Goal: Information Seeking & Learning: Learn about a topic

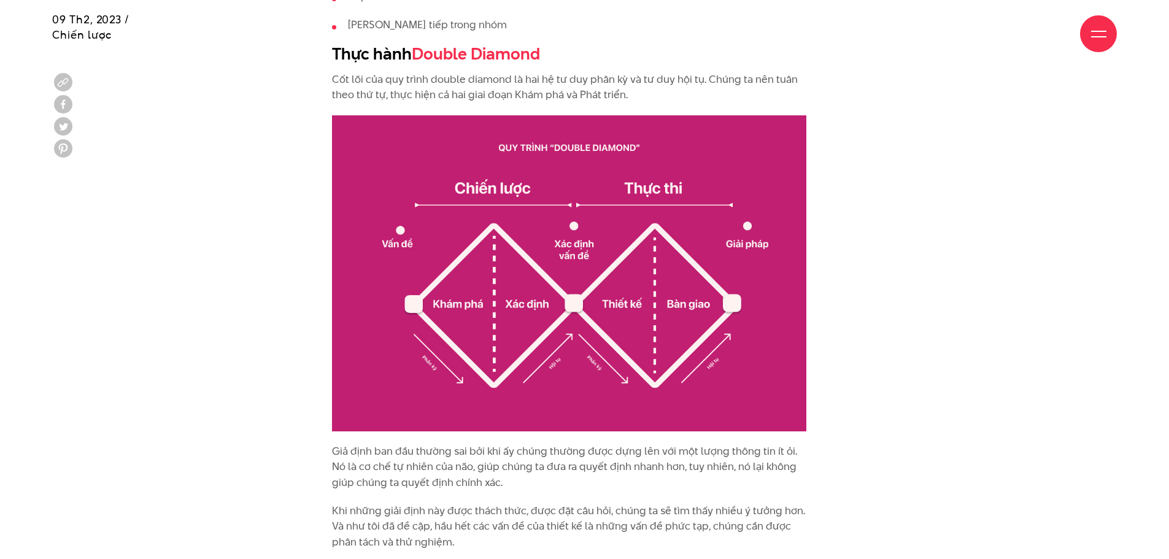
scroll to position [1412, 0]
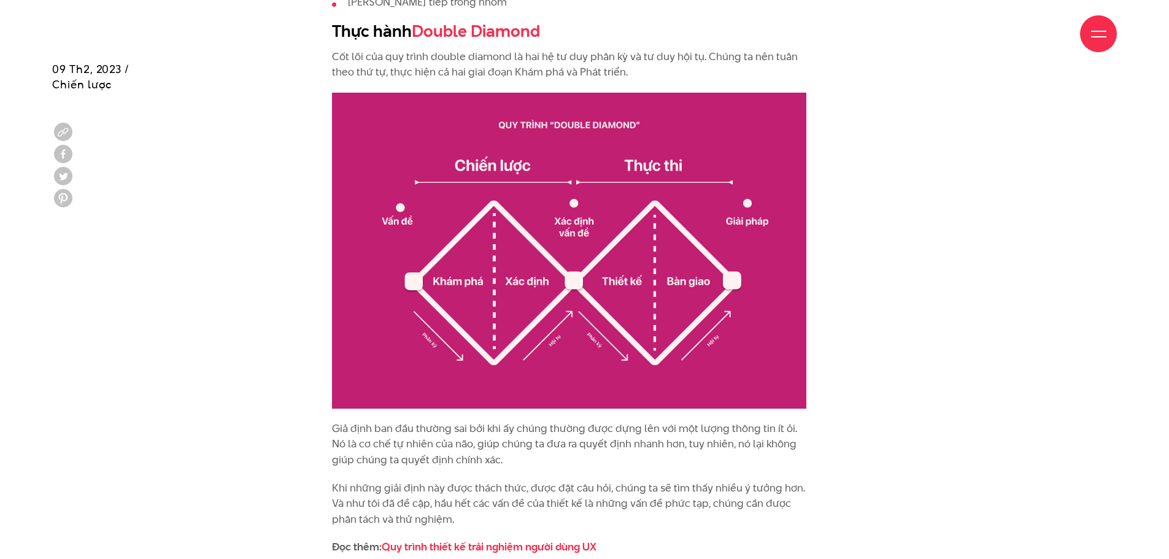
click at [550, 229] on img at bounding box center [569, 251] width 474 height 316
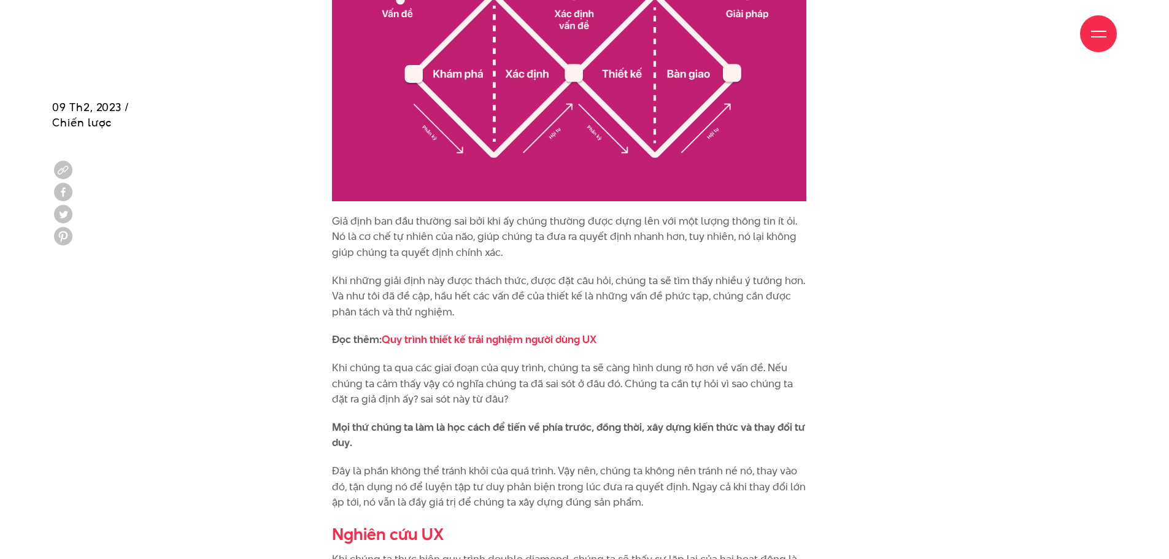
scroll to position [1657, 0]
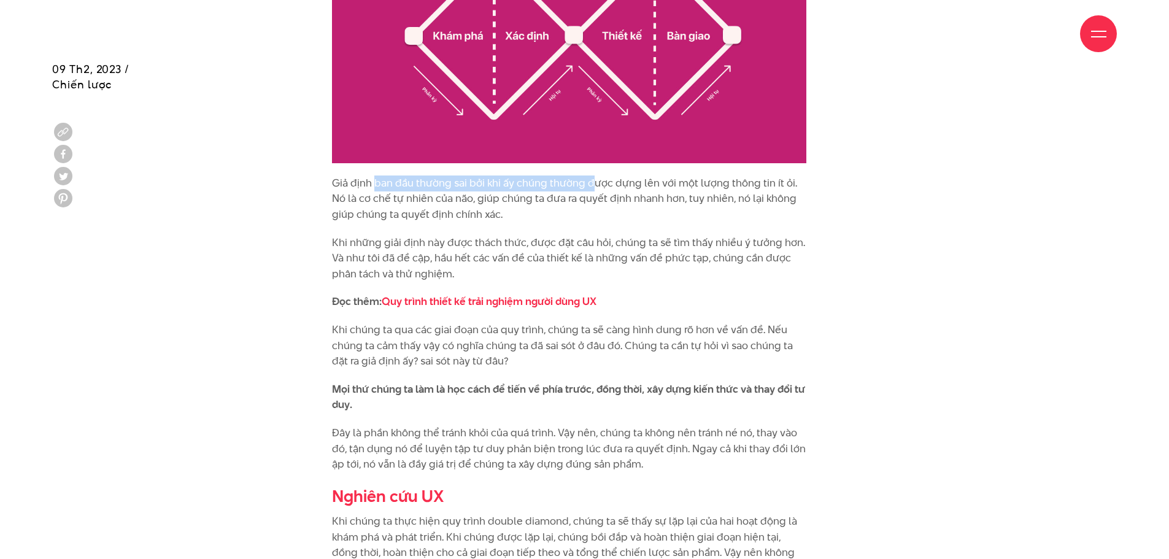
drag, startPoint x: 374, startPoint y: 177, endPoint x: 590, endPoint y: 189, distance: 216.4
click at [590, 189] on p "Giả định ban đầu thường sai bởi khi ấy chúng thường được dựng lên với một lượng…" at bounding box center [569, 199] width 474 height 47
click at [655, 189] on p "Giả định ban đầu thường sai bởi khi ấy chúng thường được dựng lên với một lượng…" at bounding box center [569, 199] width 474 height 47
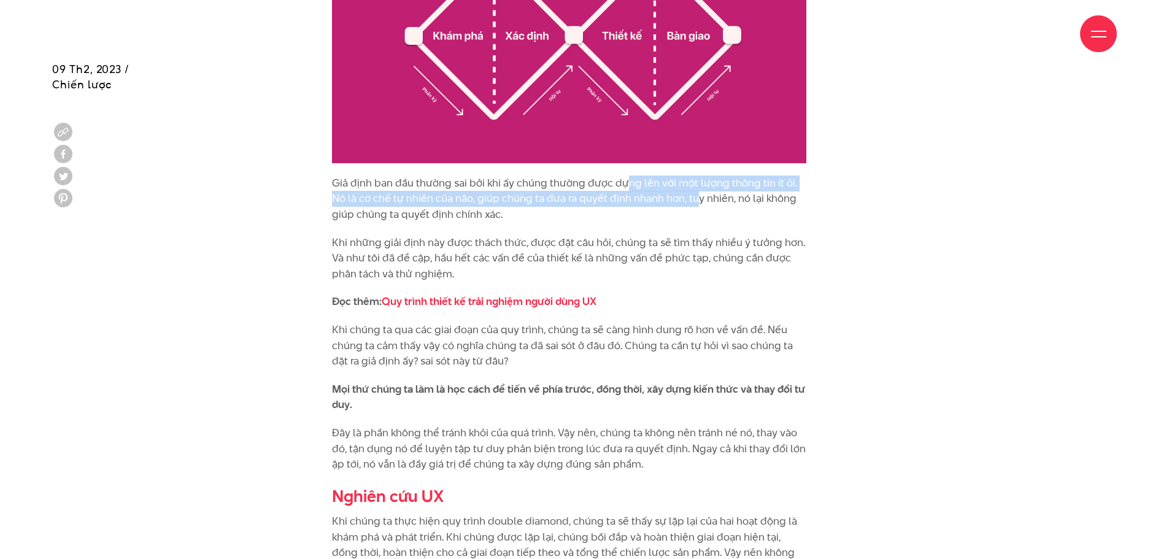
drag, startPoint x: 627, startPoint y: 177, endPoint x: 681, endPoint y: 198, distance: 58.1
click at [681, 196] on p "Giả định ban đầu thường sai bởi khi ấy chúng thường được dựng lên với một lượng…" at bounding box center [569, 199] width 474 height 47
click at [363, 201] on p "Giả định ban đầu thường sai bởi khi ấy chúng thường được dựng lên với một lượng…" at bounding box center [569, 199] width 474 height 47
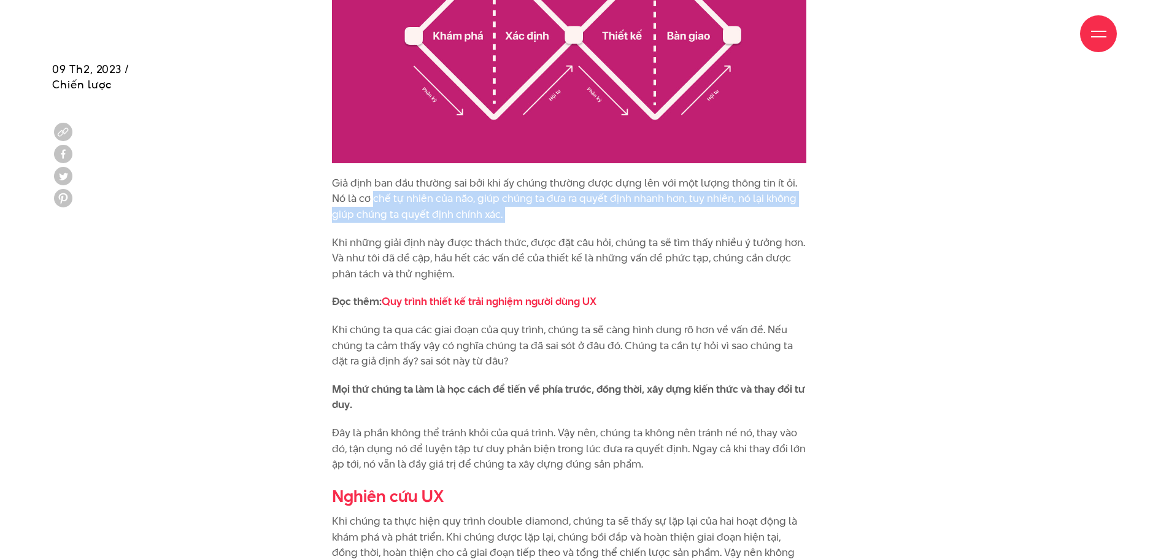
drag, startPoint x: 363, startPoint y: 201, endPoint x: 489, endPoint y: 209, distance: 125.5
click at [489, 209] on p "Giả định ban đầu thường sai bởi khi ấy chúng thường được dựng lên với một lượng…" at bounding box center [569, 199] width 474 height 47
click at [530, 200] on p "Giả định ban đầu thường sai bởi khi ấy chúng thường được dựng lên với một lượng…" at bounding box center [569, 199] width 474 height 47
drag, startPoint x: 523, startPoint y: 197, endPoint x: 583, endPoint y: 209, distance: 61.3
click at [583, 209] on p "Giả định ban đầu thường sai bởi khi ấy chúng thường được dựng lên với một lượng…" at bounding box center [569, 199] width 474 height 47
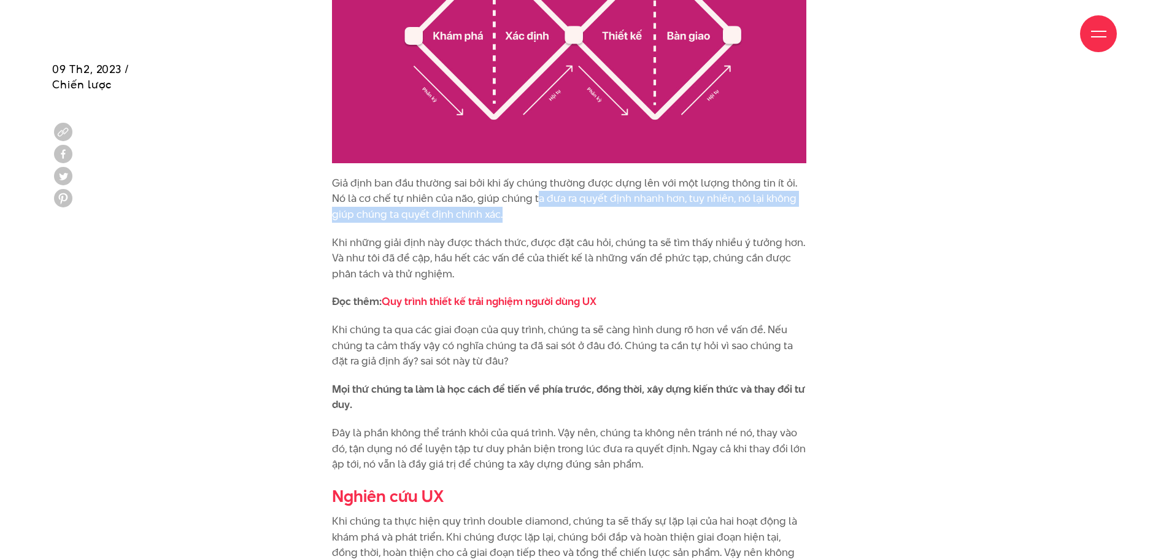
click at [462, 215] on p "Giả định ban đầu thường sai bởi khi ấy chúng thường được dựng lên với một lượng…" at bounding box center [569, 199] width 474 height 47
drag, startPoint x: 414, startPoint y: 215, endPoint x: 479, endPoint y: 217, distance: 64.5
click at [479, 217] on p "Giả định ban đầu thường sai bởi khi ấy chúng thường được dựng lên với một lượng…" at bounding box center [569, 199] width 474 height 47
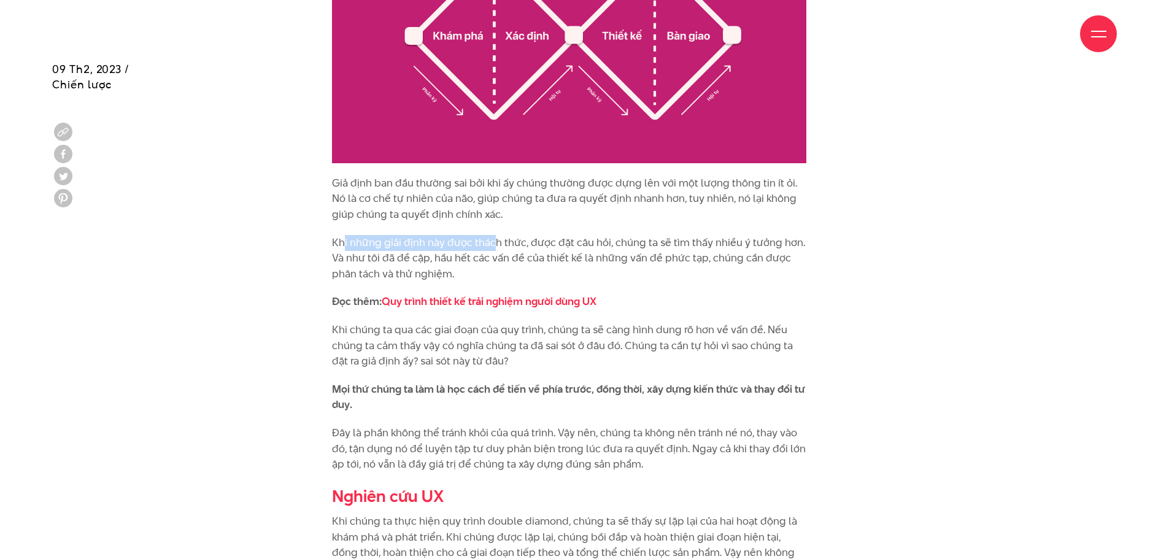
drag, startPoint x: 346, startPoint y: 243, endPoint x: 495, endPoint y: 244, distance: 149.1
click at [495, 244] on p "Khi những giải định này được thách thức, được đặt câu hỏi, chúng ta sẽ tìm thấy…" at bounding box center [569, 258] width 474 height 47
click at [451, 238] on p "Khi những giải định này được thách thức, được đặt câu hỏi, chúng ta sẽ tìm thấy…" at bounding box center [569, 258] width 474 height 47
drag, startPoint x: 433, startPoint y: 238, endPoint x: 526, endPoint y: 243, distance: 93.4
click at [526, 243] on p "Khi những giải định này được thách thức, được đặt câu hỏi, chúng ta sẽ tìm thấy…" at bounding box center [569, 258] width 474 height 47
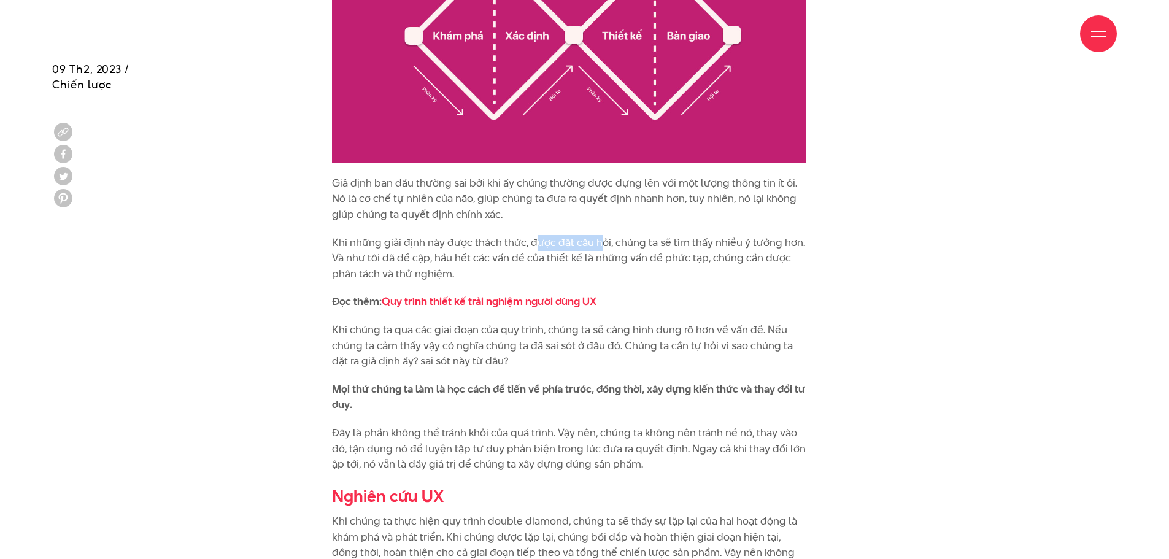
drag, startPoint x: 536, startPoint y: 243, endPoint x: 601, endPoint y: 247, distance: 64.5
click at [601, 247] on p "Khi những giải định này được thách thức, được đặt câu hỏi, chúng ta sẽ tìm thấy…" at bounding box center [569, 258] width 474 height 47
drag, startPoint x: 657, startPoint y: 245, endPoint x: 846, endPoint y: 245, distance: 188.4
click at [416, 265] on p "Khi những giải định này được thách thức, được đặt câu hỏi, chúng ta sẽ tìm thấy…" at bounding box center [569, 258] width 474 height 47
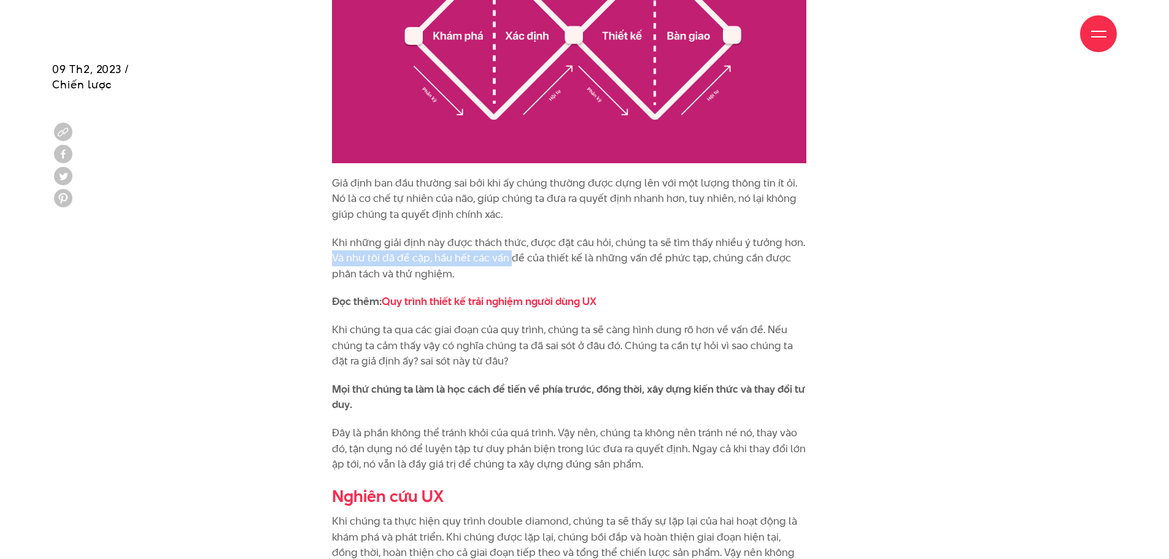
drag, startPoint x: 326, startPoint y: 262, endPoint x: 512, endPoint y: 263, distance: 186.0
click at [518, 266] on p "Khi những giải định này được thách thức, được đặt câu hỏi, chúng ta sẽ tìm thấy…" at bounding box center [569, 258] width 474 height 47
drag, startPoint x: 527, startPoint y: 262, endPoint x: 633, endPoint y: 261, distance: 106.2
click at [633, 261] on p "Khi những giải định này được thách thức, được đặt câu hỏi, chúng ta sẽ tìm thấy…" at bounding box center [569, 258] width 474 height 47
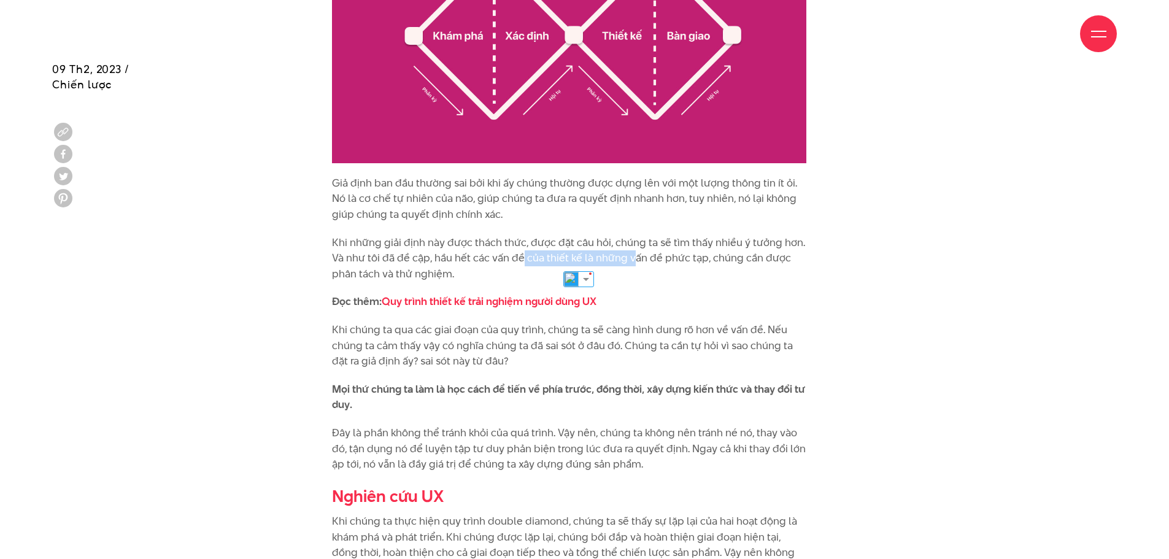
click at [629, 261] on p "Khi những giải định này được thách thức, được đặt câu hỏi, chúng ta sẽ tìm thấy…" at bounding box center [569, 258] width 474 height 47
drag, startPoint x: 638, startPoint y: 260, endPoint x: 690, endPoint y: 258, distance: 52.2
click at [690, 258] on p "Khi những giải định này được thách thức, được đặt câu hỏi, chúng ta sẽ tìm thấy…" at bounding box center [569, 258] width 474 height 47
click at [691, 275] on p "Khi những giải định này được thách thức, được đặt câu hỏi, chúng ta sẽ tìm thấy…" at bounding box center [569, 258] width 474 height 47
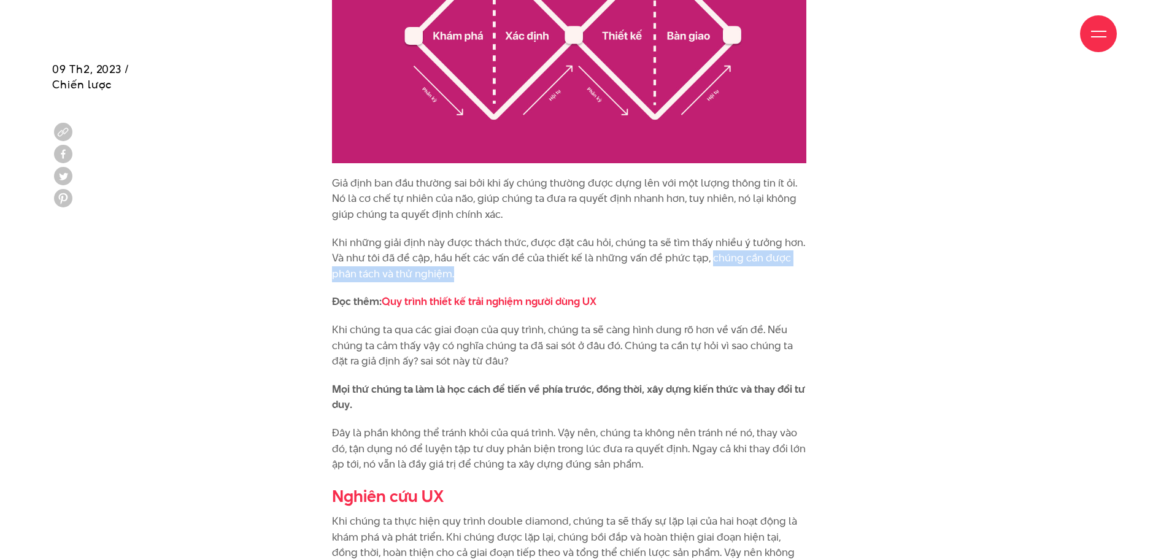
drag, startPoint x: 709, startPoint y: 255, endPoint x: 719, endPoint y: 272, distance: 19.8
click at [719, 272] on p "Khi những giải định này được thách thức, được đặt câu hỏi, chúng ta sẽ tìm thấy…" at bounding box center [569, 258] width 474 height 47
click at [519, 262] on p "Khi những giải định này được thách thức, được đặt câu hỏi, chúng ta sẽ tìm thấy…" at bounding box center [569, 258] width 474 height 47
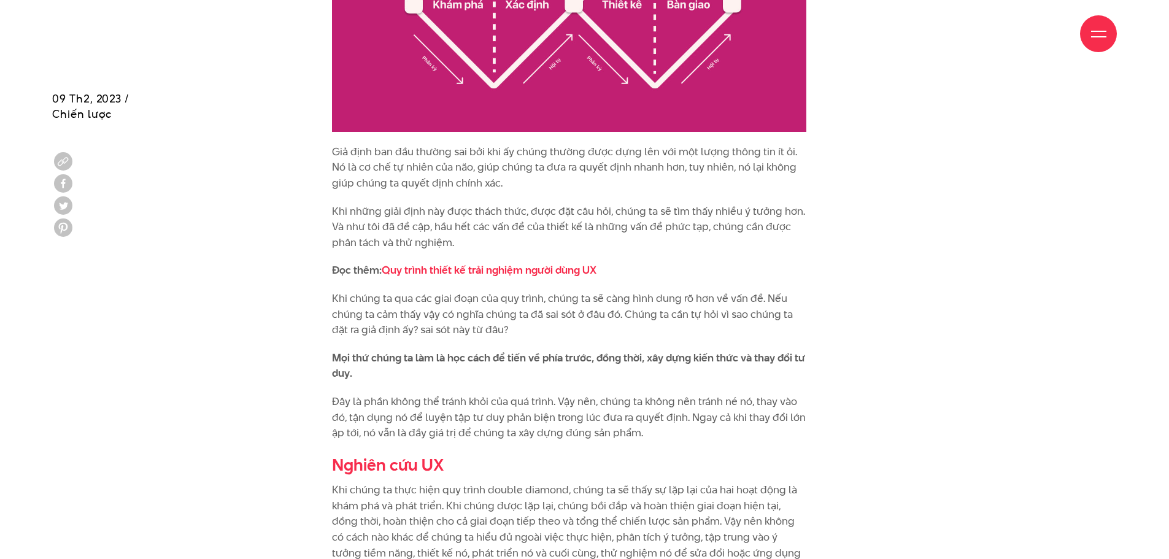
scroll to position [1718, 0]
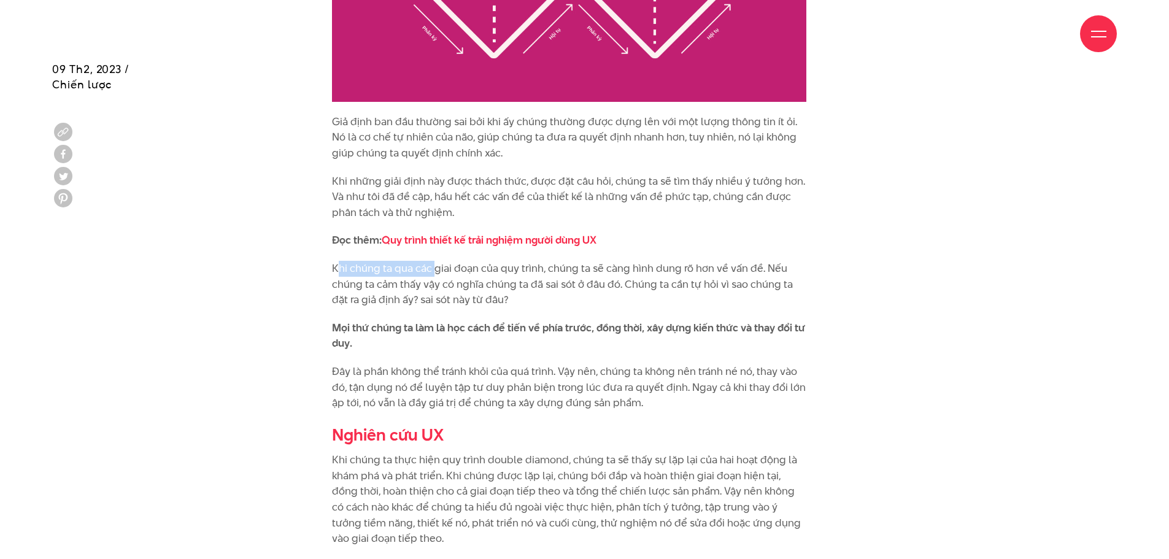
drag, startPoint x: 336, startPoint y: 269, endPoint x: 436, endPoint y: 276, distance: 100.3
click at [436, 276] on p "Khi chúng ta qua các giai đoạn của quy trình, chúng ta sẽ càng hình dung rõ hơn…" at bounding box center [569, 284] width 474 height 47
click at [476, 272] on p "Khi chúng ta qua các giai đoạn của quy trình, chúng ta sẽ càng hình dung rõ hơn…" at bounding box center [569, 284] width 474 height 47
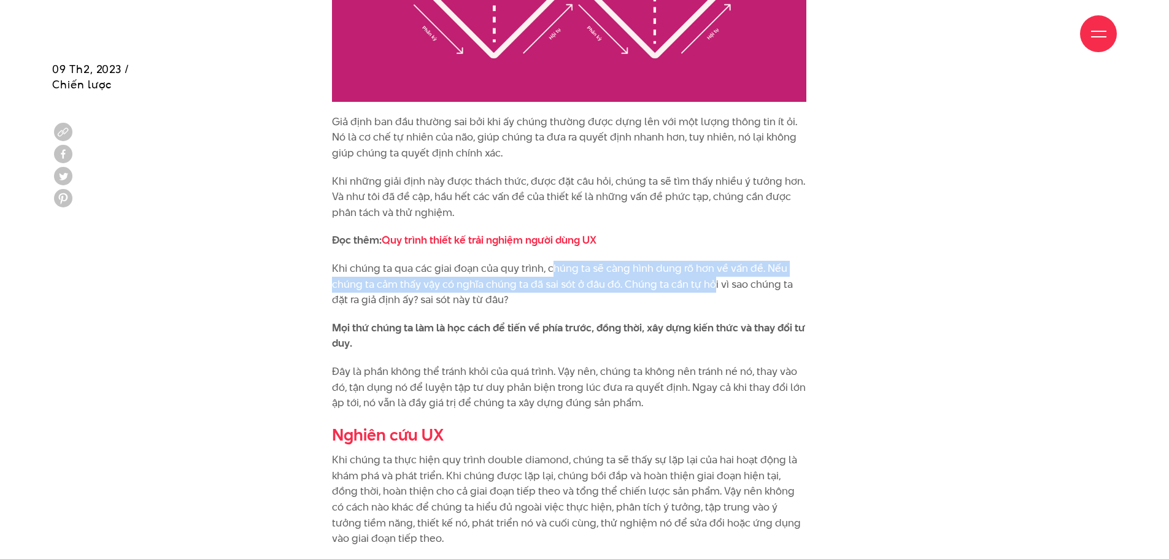
drag, startPoint x: 552, startPoint y: 274, endPoint x: 711, endPoint y: 283, distance: 159.2
click at [711, 283] on p "Khi chúng ta qua các giai đoạn của quy trình, chúng ta sẽ càng hình dung rõ hơn…" at bounding box center [569, 284] width 474 height 47
drag, startPoint x: 383, startPoint y: 280, endPoint x: 390, endPoint y: 280, distance: 6.8
click at [383, 280] on p "Khi chúng ta qua các giai đoạn của quy trình, chúng ta sẽ càng hình dung rõ hơn…" at bounding box center [569, 284] width 474 height 47
click at [432, 284] on p "Khi chúng ta qua các giai đoạn của quy trình, chúng ta sẽ càng hình dung rõ hơn…" at bounding box center [569, 284] width 474 height 47
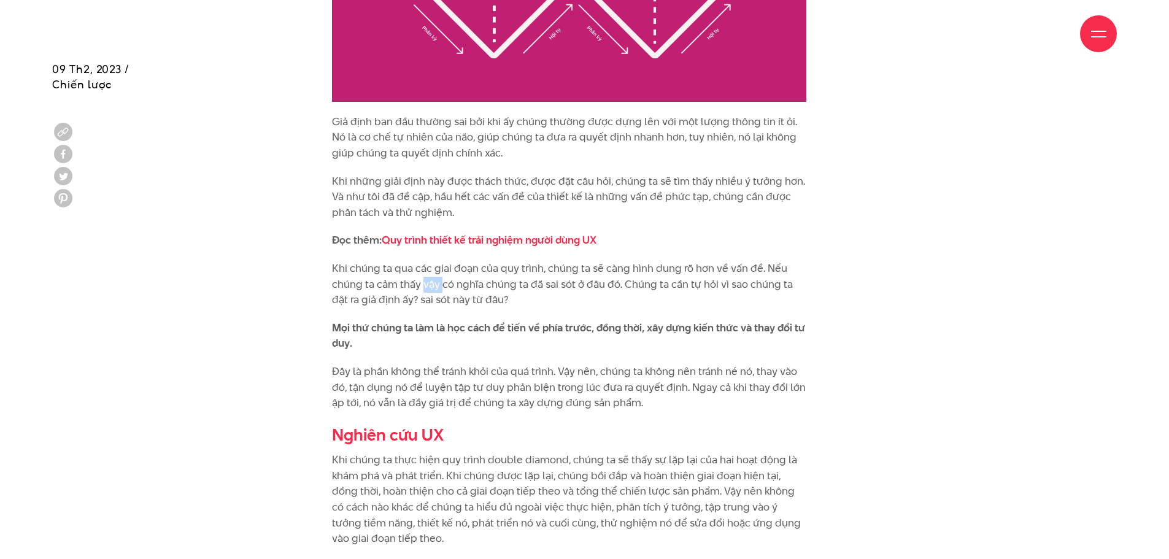
click at [432, 284] on p "Khi chúng ta qua các giai đoạn của quy trình, chúng ta sẽ càng hình dung rõ hơn…" at bounding box center [569, 284] width 474 height 47
click at [513, 285] on p "Khi chúng ta qua các giai đoạn của quy trình, chúng ta sẽ càng hình dung rõ hơn…" at bounding box center [569, 284] width 474 height 47
drag, startPoint x: 408, startPoint y: 277, endPoint x: 508, endPoint y: 288, distance: 100.0
click at [508, 288] on p "Khi chúng ta qua các giai đoạn của quy trình, chúng ta sẽ càng hình dung rõ hơn…" at bounding box center [569, 284] width 474 height 47
click at [373, 289] on p "Khi chúng ta qua các giai đoạn của quy trình, chúng ta sẽ càng hình dung rõ hơn…" at bounding box center [569, 284] width 474 height 47
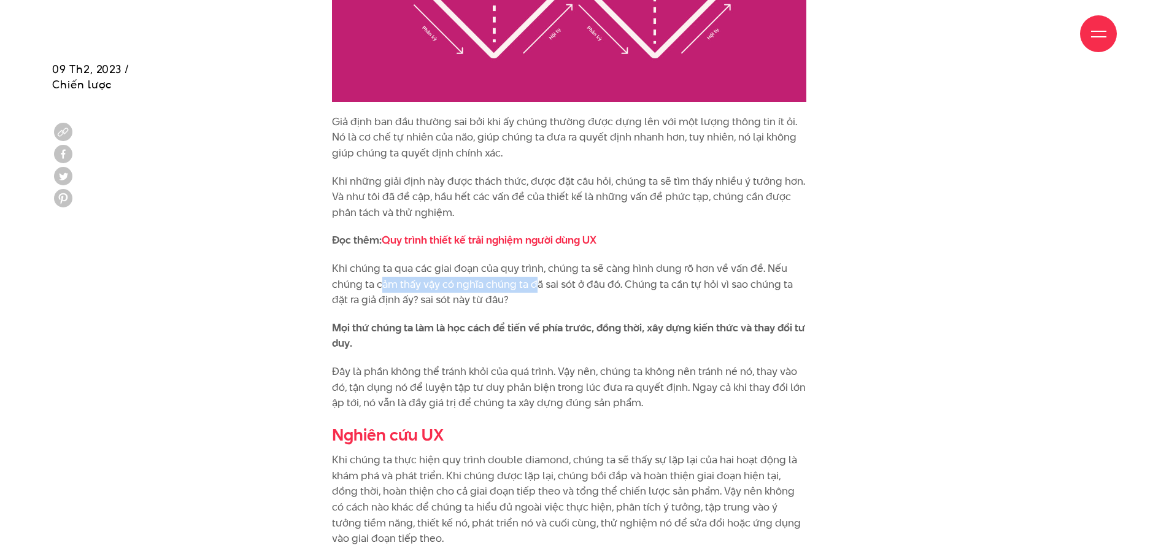
drag, startPoint x: 384, startPoint y: 287, endPoint x: 537, endPoint y: 280, distance: 153.0
click at [537, 280] on p "Khi chúng ta qua các giai đoạn của quy trình, chúng ta sẽ càng hình dung rõ hơn…" at bounding box center [569, 284] width 474 height 47
drag, startPoint x: 574, startPoint y: 280, endPoint x: 526, endPoint y: 288, distance: 49.2
click at [526, 288] on p "Khi chúng ta qua các giai đoạn của quy trình, chúng ta sẽ càng hình dung rõ hơn…" at bounding box center [569, 284] width 474 height 47
click at [406, 306] on p "Khi chúng ta qua các giai đoạn của quy trình, chúng ta sẽ càng hình dung rõ hơn…" at bounding box center [569, 284] width 474 height 47
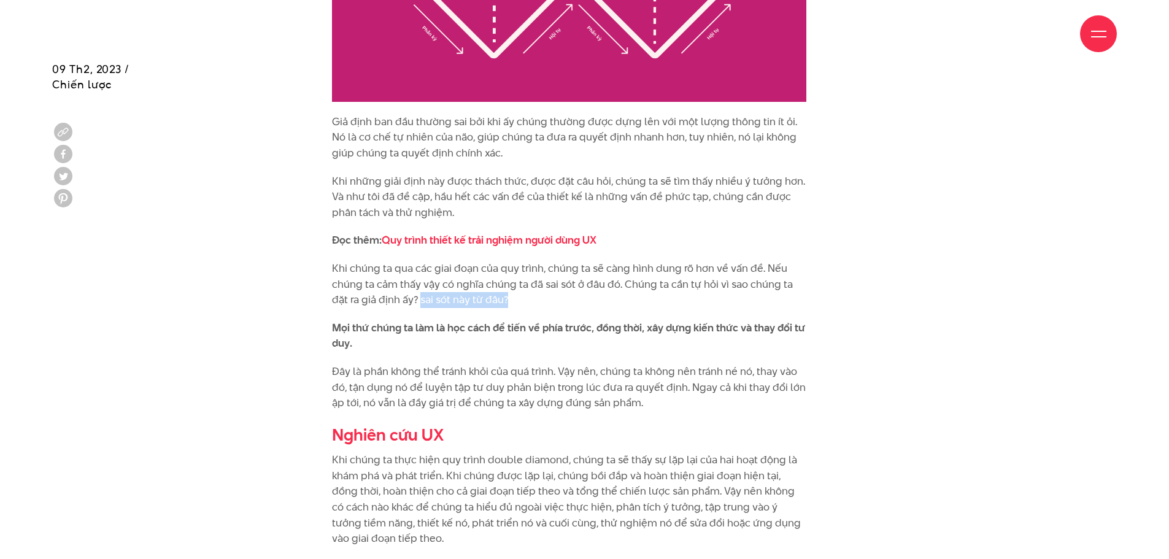
drag, startPoint x: 422, startPoint y: 303, endPoint x: 526, endPoint y: 305, distance: 104.3
click at [526, 305] on p "Khi chúng ta qua các giai đoạn của quy trình, chúng ta sẽ càng hình dung rõ hơn…" at bounding box center [569, 284] width 474 height 47
click at [457, 274] on p "Khi chúng ta qua các giai đoạn của quy trình, chúng ta sẽ càng hình dung rõ hơn…" at bounding box center [569, 284] width 474 height 47
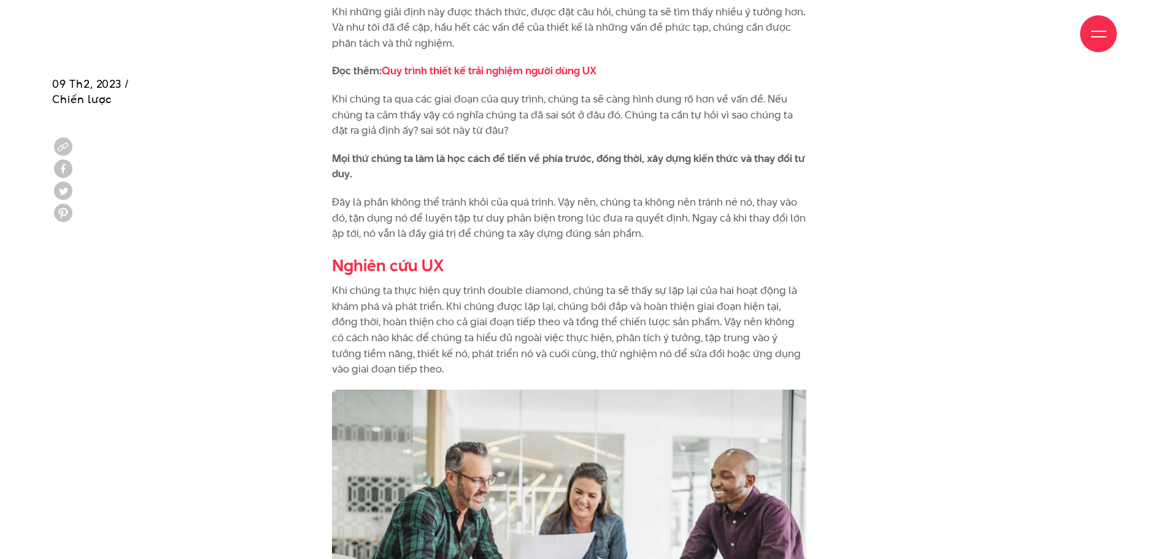
scroll to position [1903, 0]
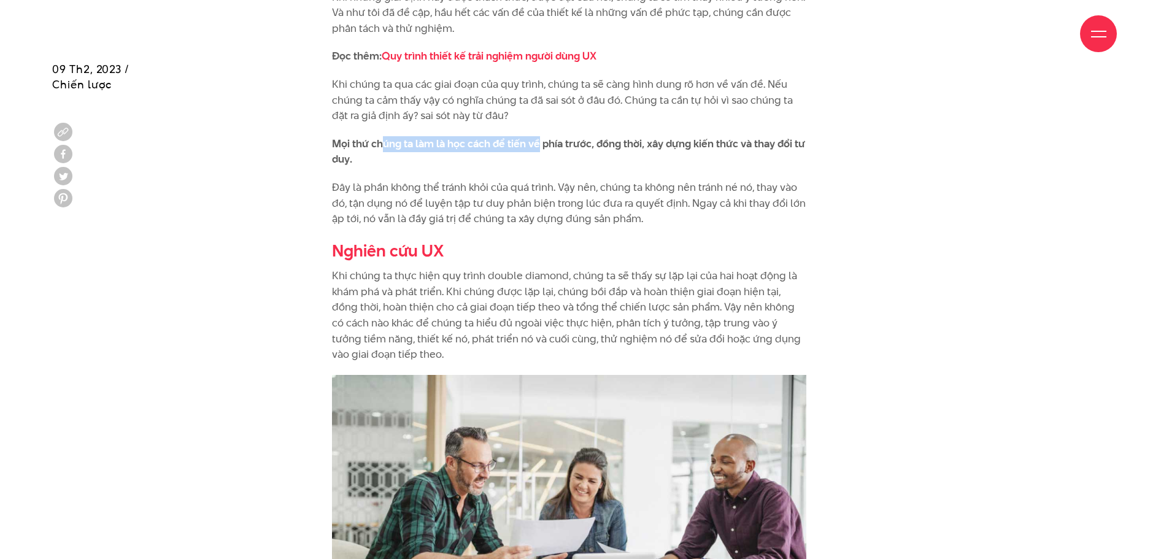
drag, startPoint x: 381, startPoint y: 143, endPoint x: 536, endPoint y: 148, distance: 155.3
click at [536, 148] on strong "Mọi thứ chúng ta làm là học cách để tiến về phía trước, đồng thời, xây dựng kiế…" at bounding box center [568, 151] width 473 height 31
click at [529, 150] on strong "Mọi thứ chúng ta làm là học cách để tiến về phía trước, đồng thời, xây dựng kiế…" at bounding box center [568, 151] width 473 height 31
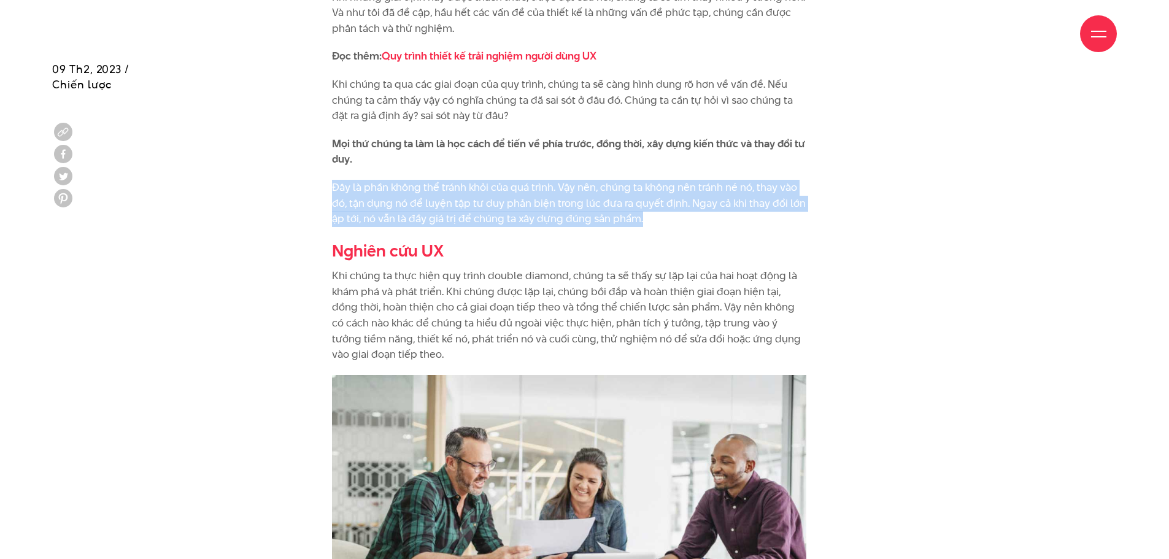
drag, startPoint x: 336, startPoint y: 189, endPoint x: 642, endPoint y: 214, distance: 307.2
click at [642, 214] on p "Đây là phần không thể tránh khỏi của quá trình. Vậy nên, chúng ta không nên trá…" at bounding box center [569, 203] width 474 height 47
click at [507, 212] on p "Đây là phần không thể tránh khỏi của quá trình. Vậy nên, chúng ta không nên trá…" at bounding box center [569, 203] width 474 height 47
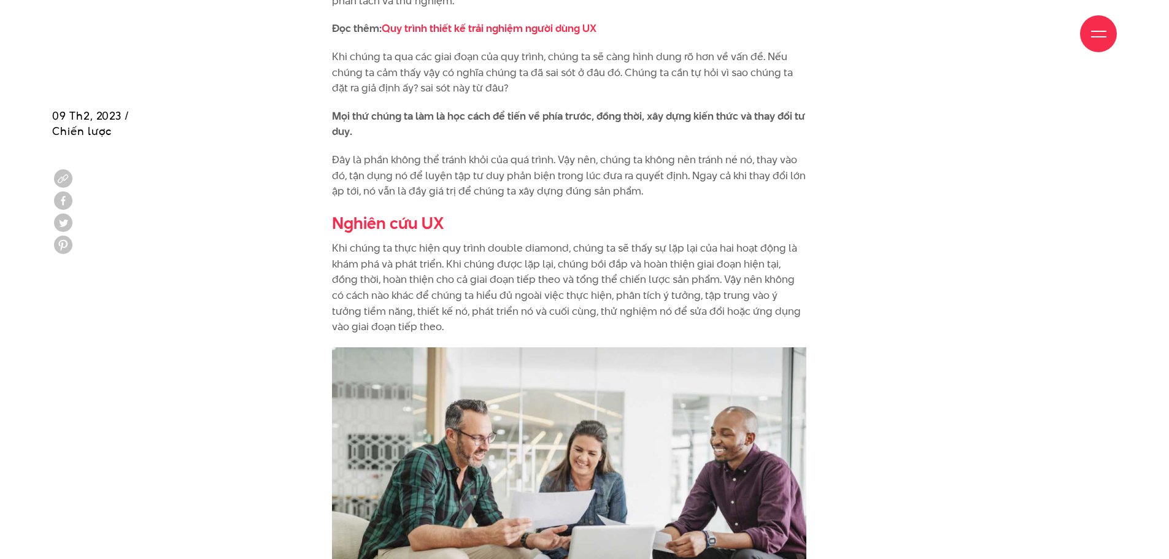
scroll to position [2025, 0]
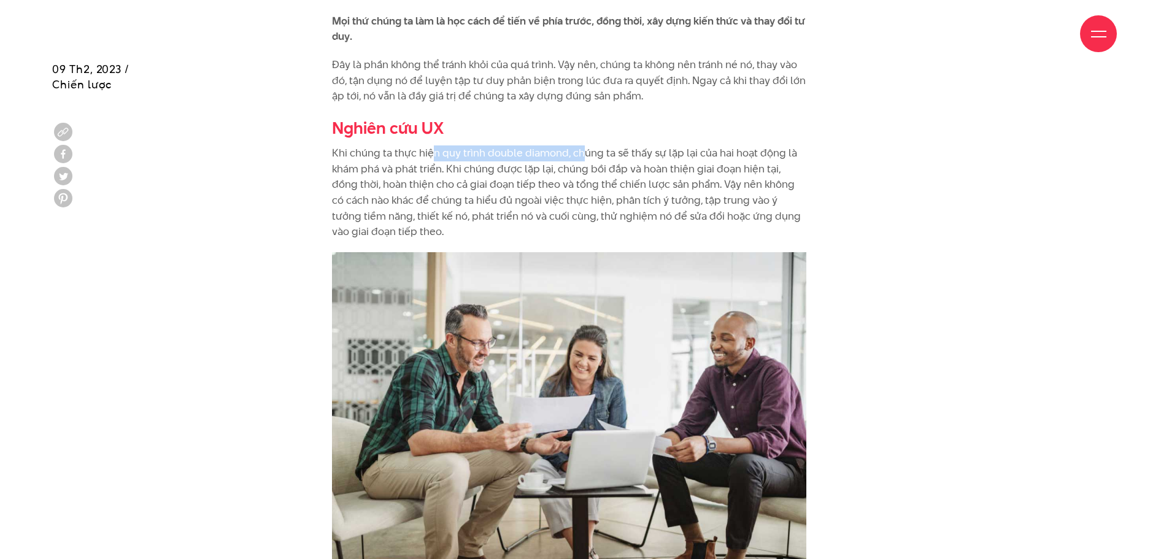
drag, startPoint x: 430, startPoint y: 152, endPoint x: 583, endPoint y: 152, distance: 153.4
click at [583, 152] on p "Khi chúng ta thực hiện quy trình double diamond, chúng ta sẽ thấy sự lặp lại củ…" at bounding box center [569, 192] width 474 height 95
click at [517, 137] on h2 "Nghiên cứu UX" at bounding box center [569, 128] width 474 height 23
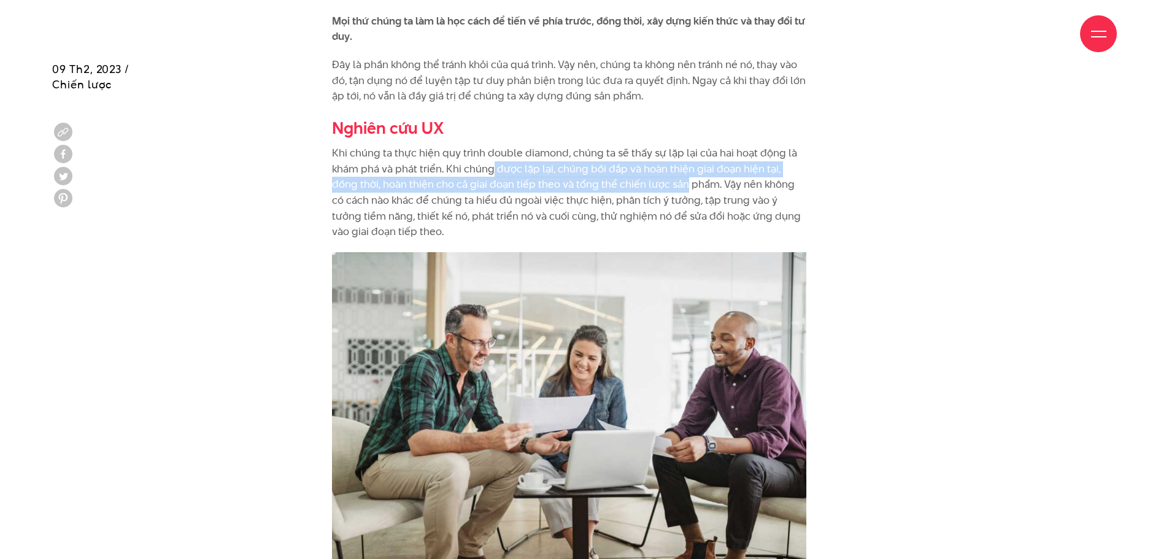
drag, startPoint x: 492, startPoint y: 172, endPoint x: 657, endPoint y: 183, distance: 166.1
click at [657, 183] on p "Khi chúng ta thực hiện quy trình double diamond, chúng ta sẽ thấy sự lặp lại củ…" at bounding box center [569, 192] width 474 height 95
click at [650, 183] on p "Khi chúng ta thực hiện quy trình double diamond, chúng ta sẽ thấy sự lặp lại củ…" at bounding box center [569, 192] width 474 height 95
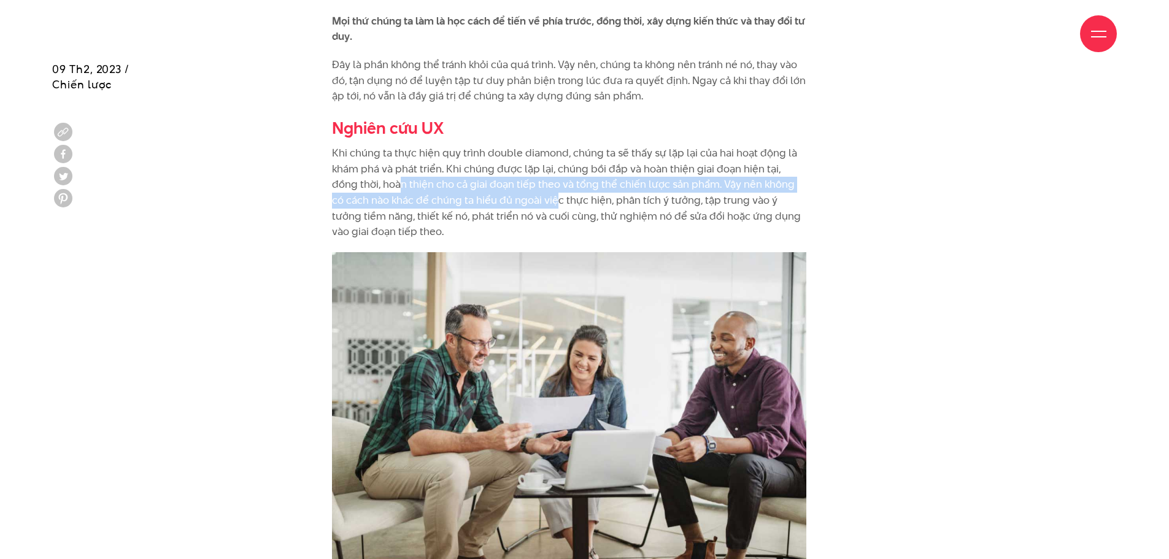
drag, startPoint x: 374, startPoint y: 190, endPoint x: 518, endPoint y: 200, distance: 143.9
click at [518, 200] on p "Khi chúng ta thực hiện quy trình double diamond, chúng ta sẽ thấy sự lặp lại củ…" at bounding box center [569, 192] width 474 height 95
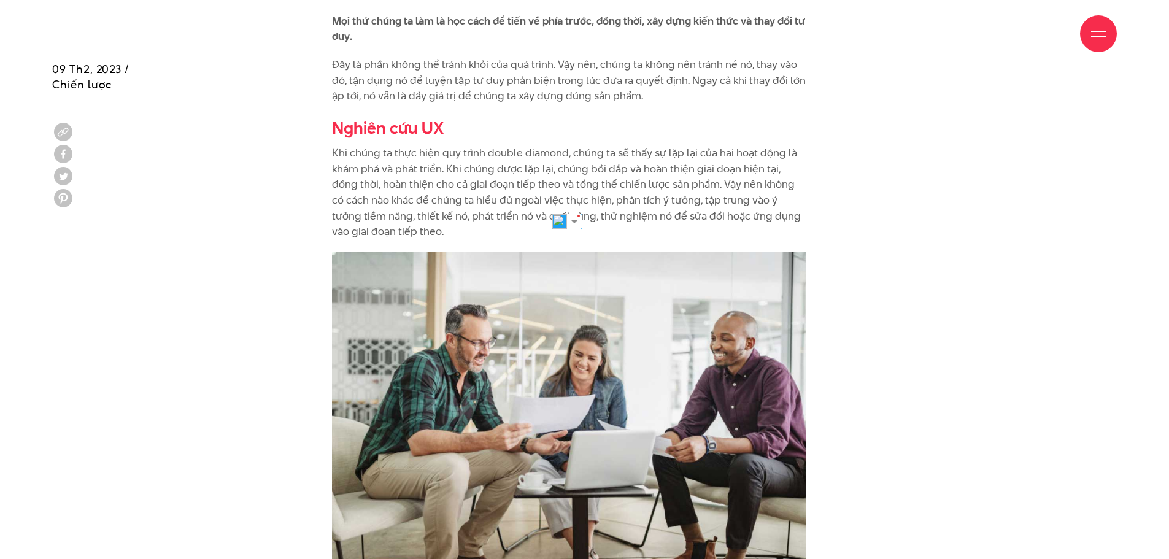
click at [728, 164] on p "Khi chúng ta thực hiện quy trình double diamond, chúng ta sẽ thấy sự lặp lại củ…" at bounding box center [569, 192] width 474 height 95
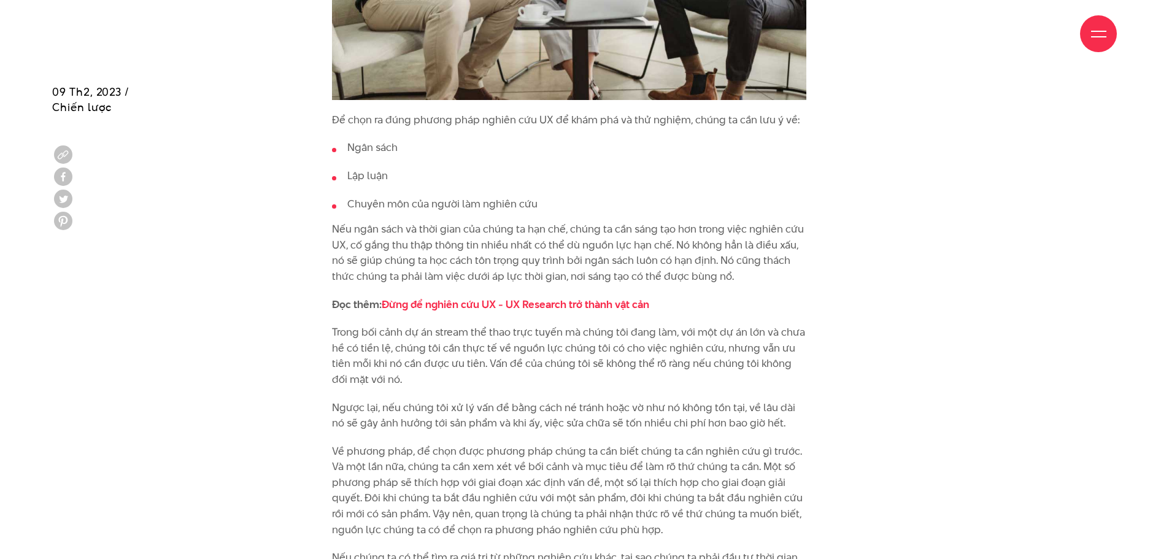
scroll to position [2516, 0]
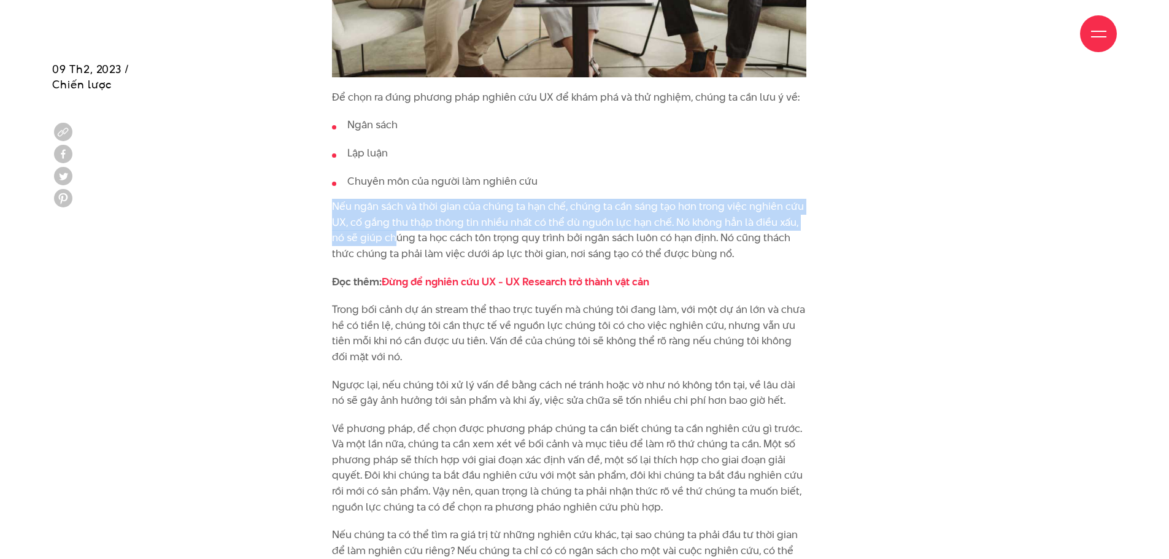
drag, startPoint x: 333, startPoint y: 202, endPoint x: 384, endPoint y: 243, distance: 65.0
click at [388, 243] on p "Nếu ngân sách và thời gian của chúng ta hạn chế, chúng ta cần sáng tạo hơn tron…" at bounding box center [569, 230] width 474 height 63
click at [385, 242] on p "Nếu ngân sách và thời gian của chúng ta hạn chế, chúng ta cần sáng tạo hơn tron…" at bounding box center [569, 230] width 474 height 63
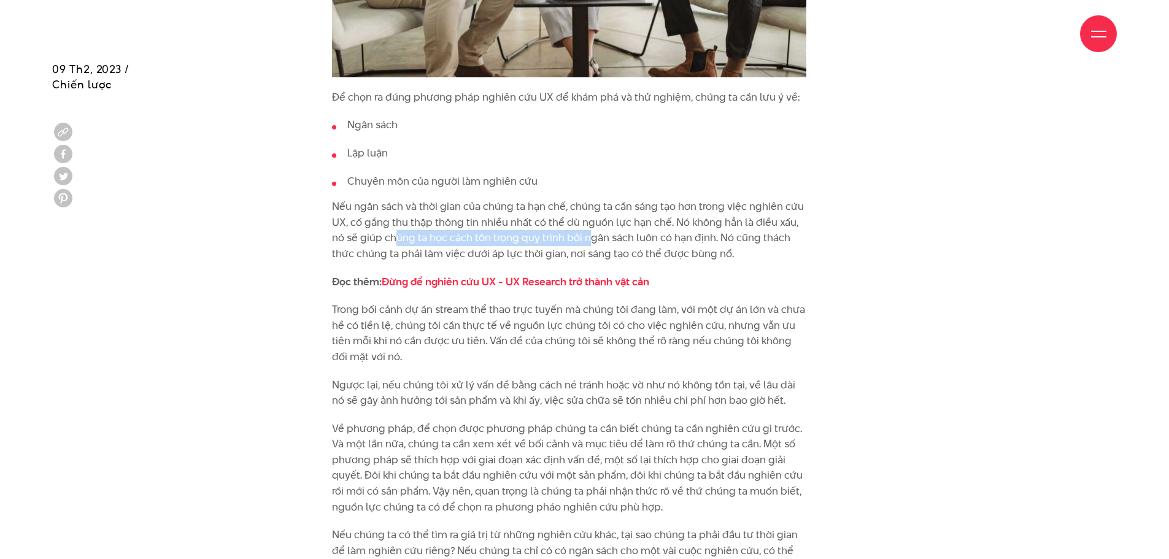
drag, startPoint x: 396, startPoint y: 238, endPoint x: 589, endPoint y: 233, distance: 192.8
click at [589, 233] on p "Nếu ngân sách và thời gian của chúng ta hạn chế, chúng ta cần sáng tạo hơn tron…" at bounding box center [569, 230] width 474 height 63
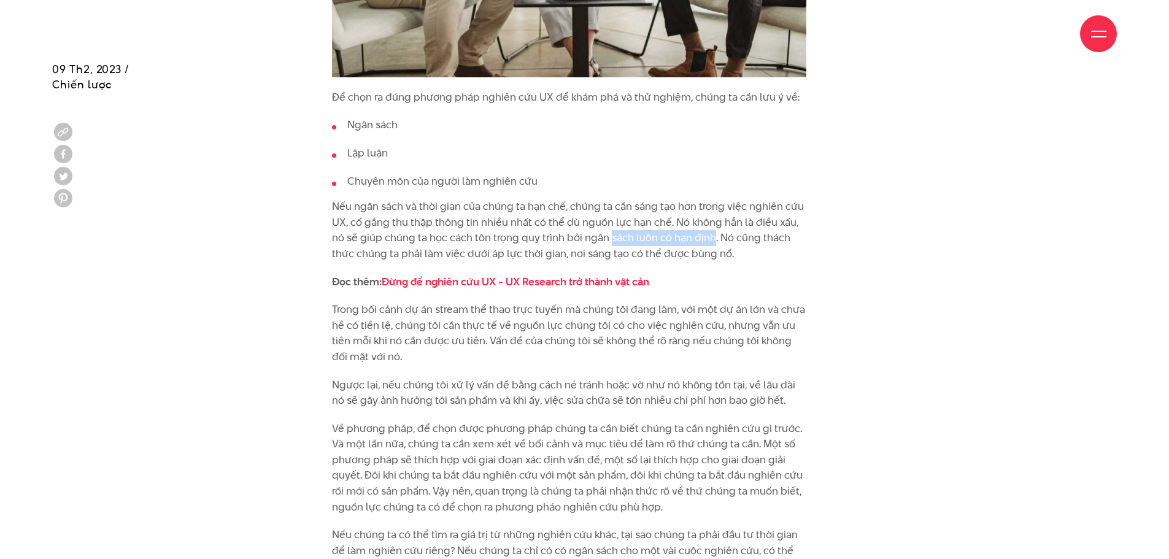
drag, startPoint x: 609, startPoint y: 233, endPoint x: 713, endPoint y: 237, distance: 103.8
click at [713, 237] on p "Nếu ngân sách và thời gian của chúng ta hạn chế, chúng ta cần sáng tạo hơn tron…" at bounding box center [569, 230] width 474 height 63
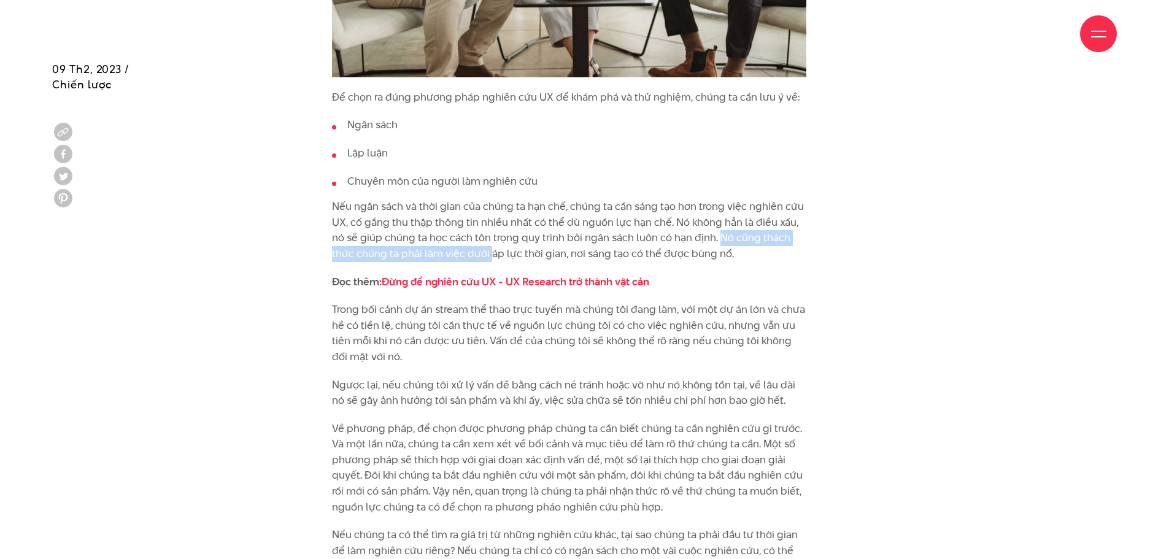
drag, startPoint x: 718, startPoint y: 238, endPoint x: 492, endPoint y: 248, distance: 226.7
click at [492, 248] on p "Nếu ngân sách và thời gian của chúng ta hạn chế, chúng ta cần sáng tạo hơn tron…" at bounding box center [569, 230] width 474 height 63
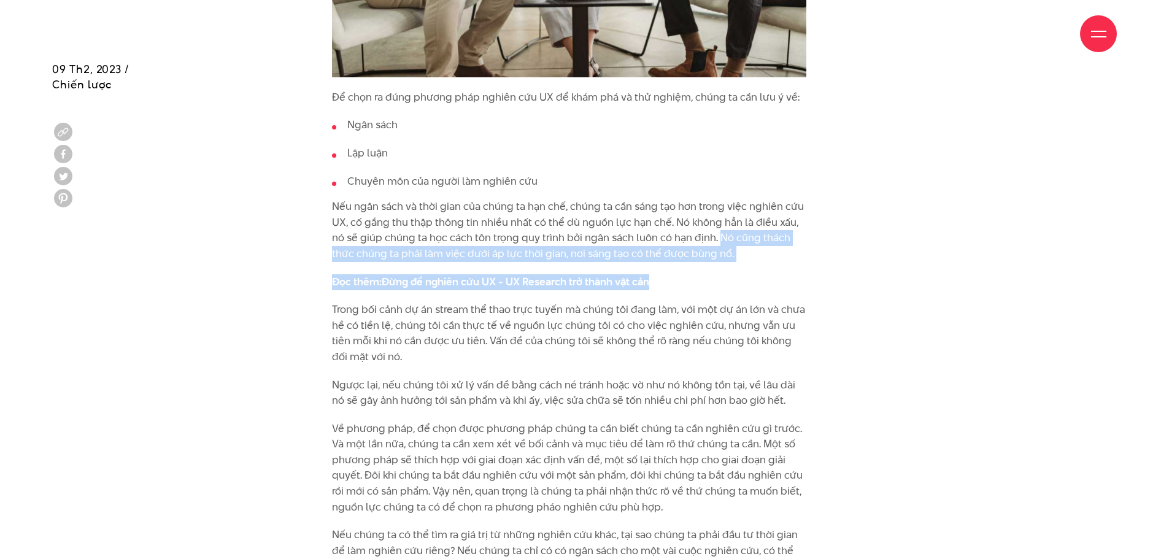
drag, startPoint x: 717, startPoint y: 237, endPoint x: 737, endPoint y: 263, distance: 32.9
click at [737, 263] on div "Chào bạn tới với phần hai của series “ Xây dựng sản phẩm bằng kiến thức ”, được…" at bounding box center [569, 378] width 474 height 3350
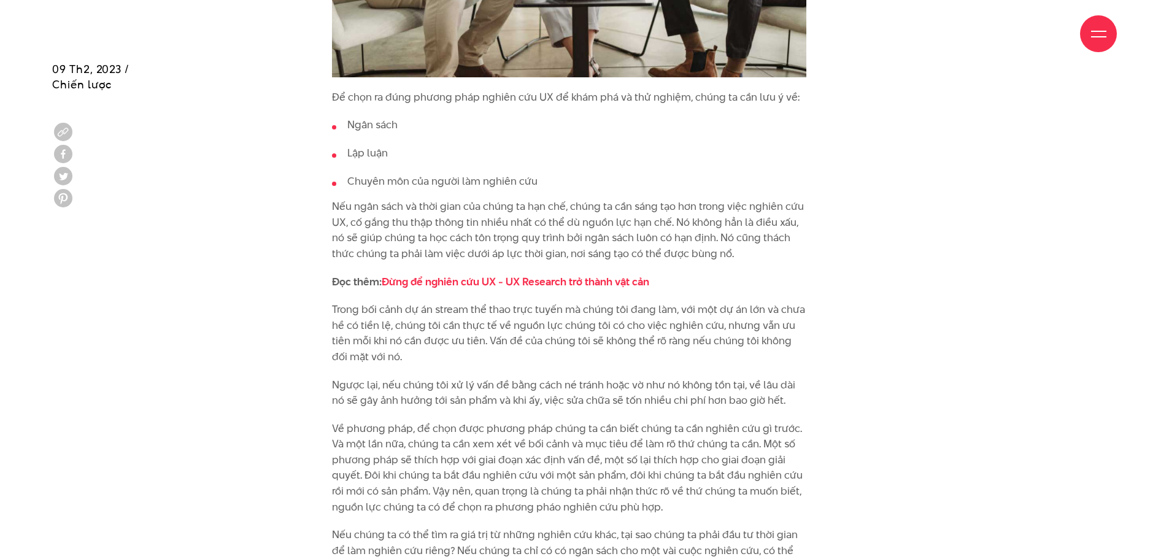
click at [674, 242] on p "Nếu ngân sách và thời gian của chúng ta hạn chế, chúng ta cần sáng tạo hơn tron…" at bounding box center [569, 230] width 474 height 63
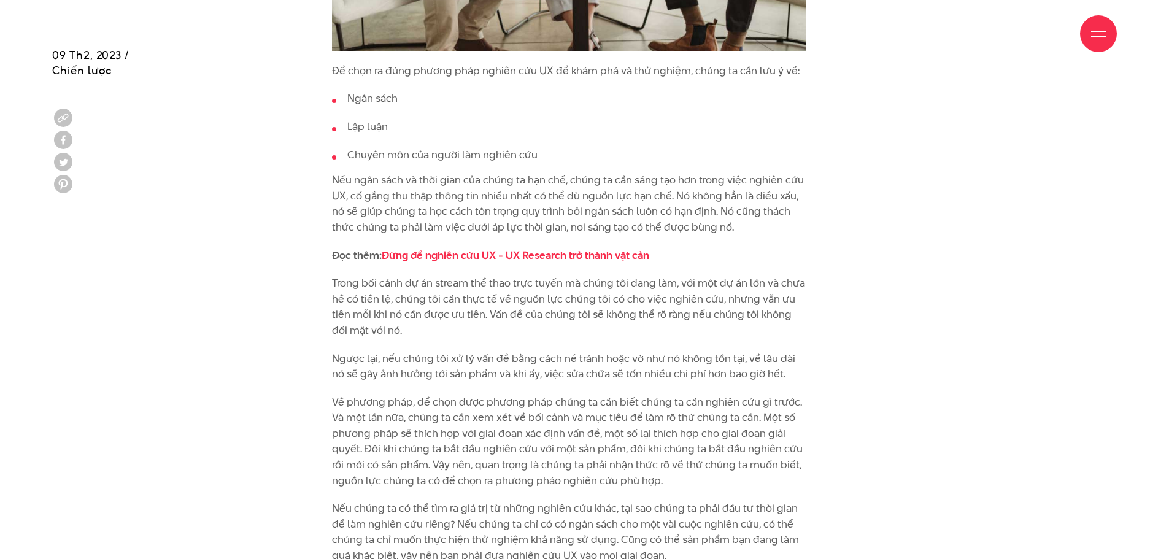
scroll to position [2578, 0]
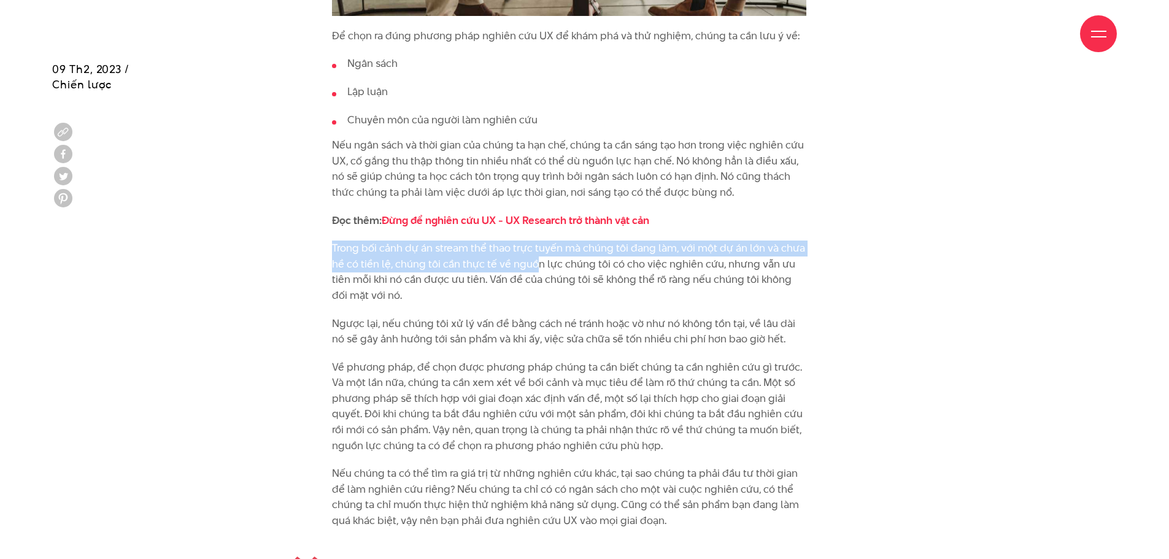
drag, startPoint x: 333, startPoint y: 249, endPoint x: 536, endPoint y: 266, distance: 204.4
click at [536, 266] on p "Trong bối cảnh dự án stream thể thao trực tuyến mà chúng tôi đang làm, với một …" at bounding box center [569, 272] width 474 height 63
click at [537, 267] on p "Trong bối cảnh dự án stream thể thao trực tuyến mà chúng tôi đang làm, với một …" at bounding box center [569, 272] width 474 height 63
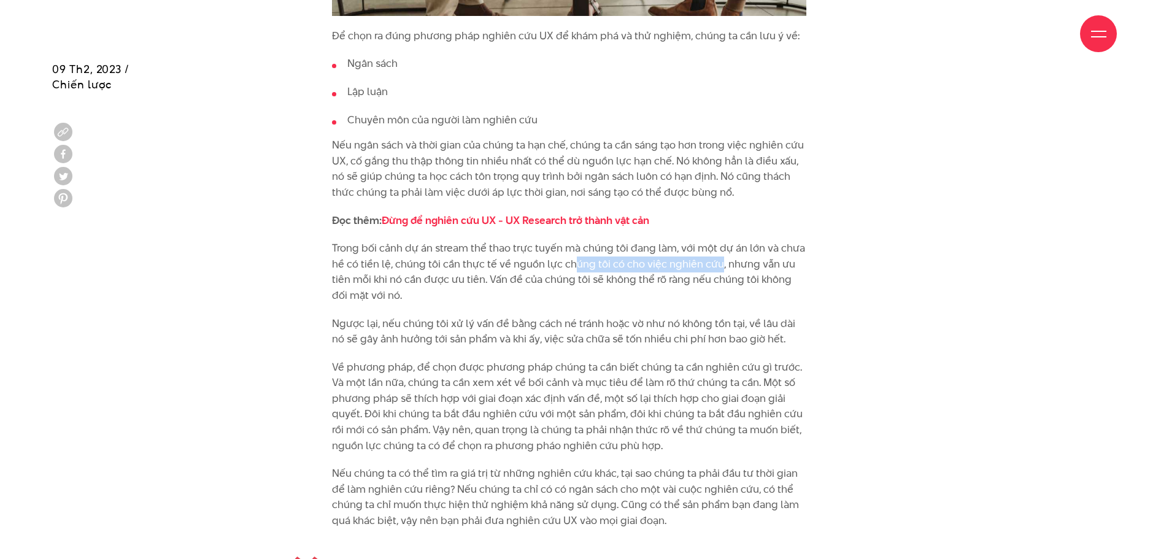
drag, startPoint x: 573, startPoint y: 263, endPoint x: 714, endPoint y: 271, distance: 141.3
click at [714, 271] on p "Trong bối cảnh dự án stream thể thao trực tuyến mà chúng tôi đang làm, với một …" at bounding box center [569, 272] width 474 height 63
drag, startPoint x: 735, startPoint y: 271, endPoint x: 510, endPoint y: 283, distance: 225.0
click at [510, 283] on p "Trong bối cảnh dự án stream thể thao trực tuyến mà chúng tôi đang làm, với một …" at bounding box center [569, 272] width 474 height 63
click at [535, 280] on p "Trong bối cảnh dự án stream thể thao trực tuyến mà chúng tôi đang làm, với một …" at bounding box center [569, 272] width 474 height 63
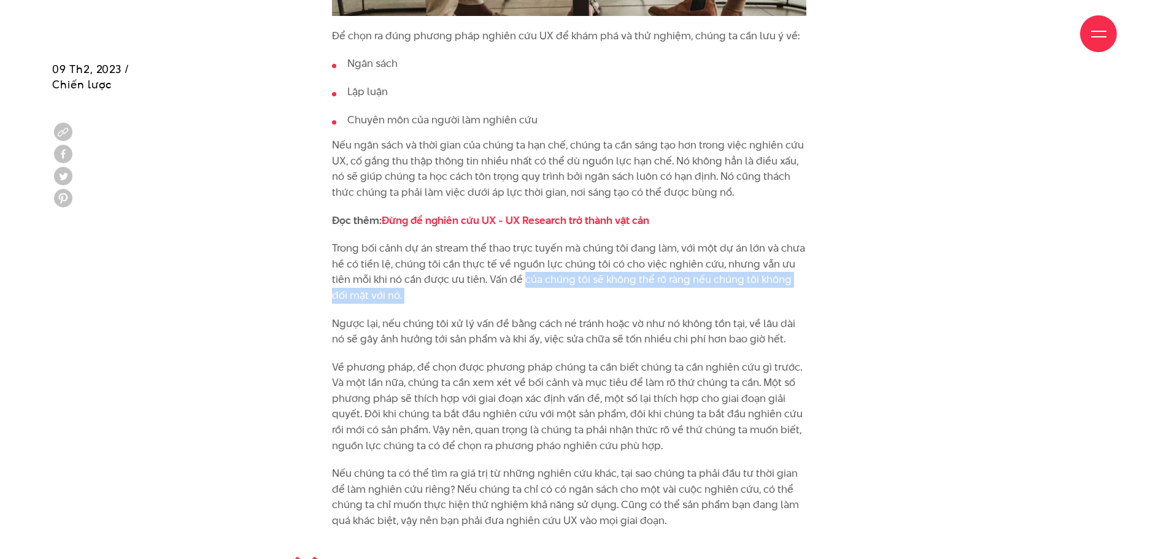
drag, startPoint x: 535, startPoint y: 280, endPoint x: 732, endPoint y: 290, distance: 197.3
click at [732, 290] on p "Trong bối cảnh dự án stream thể thao trực tuyến mà chúng tôi đang làm, với một …" at bounding box center [569, 272] width 474 height 63
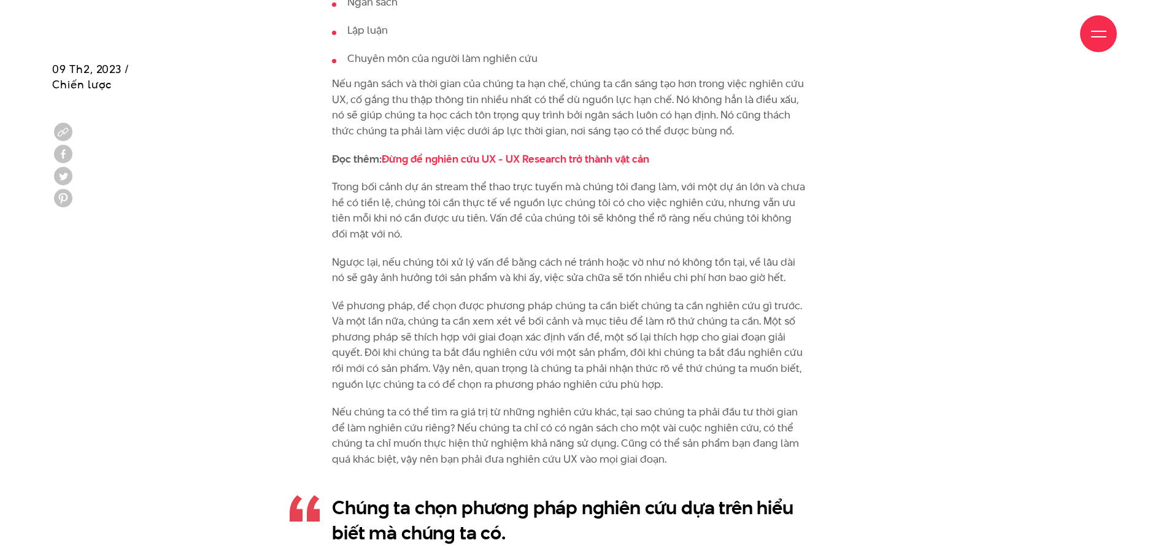
click at [498, 272] on p "Ngược lại, nếu chúng tôi xử lý vấn đề bằng cách né tránh hoặc vờ như nó không t…" at bounding box center [569, 270] width 474 height 31
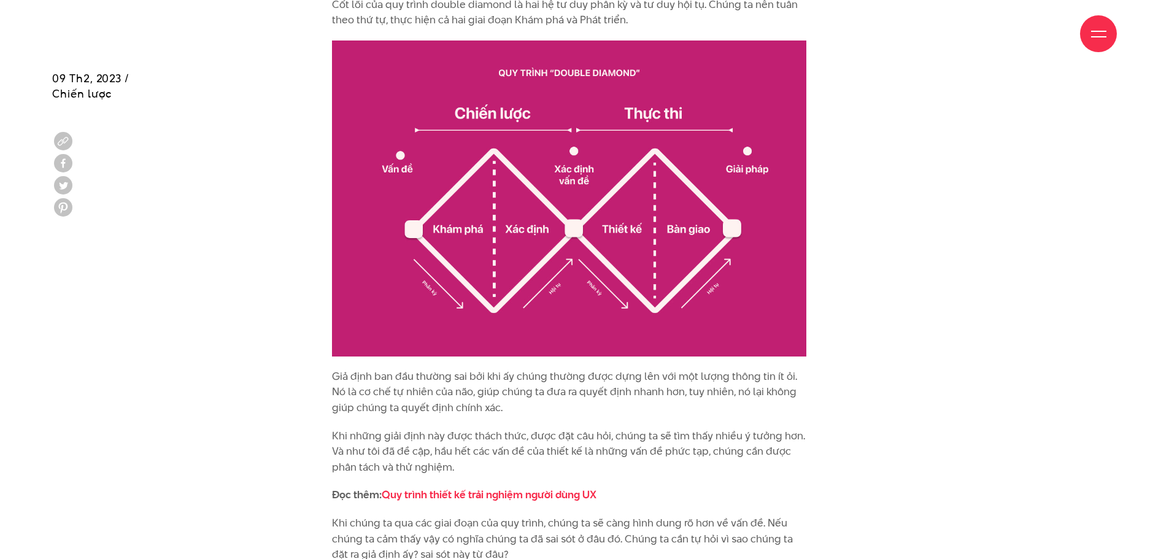
scroll to position [1473, 0]
